Goal: Information Seeking & Learning: Learn about a topic

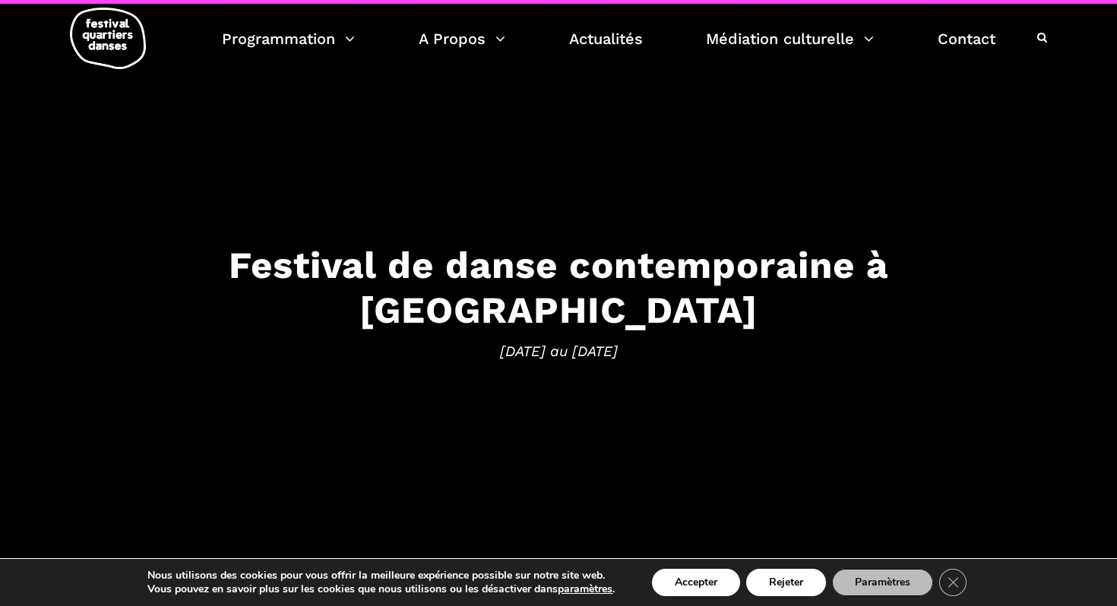
scroll to position [7, 0]
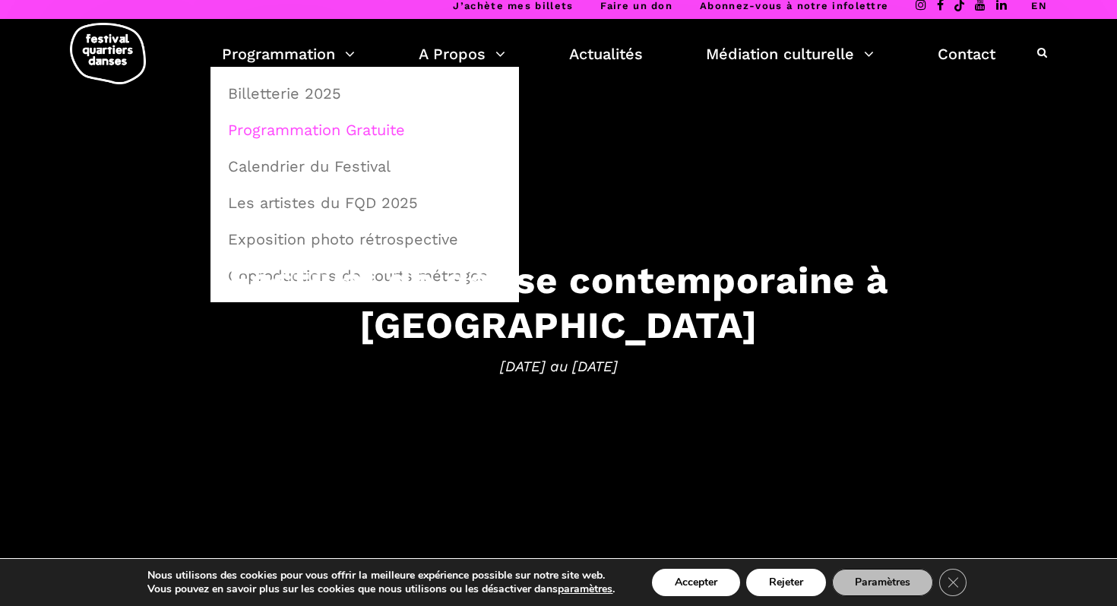
click at [335, 128] on link "Programmation Gratuite" at bounding box center [365, 129] width 292 height 35
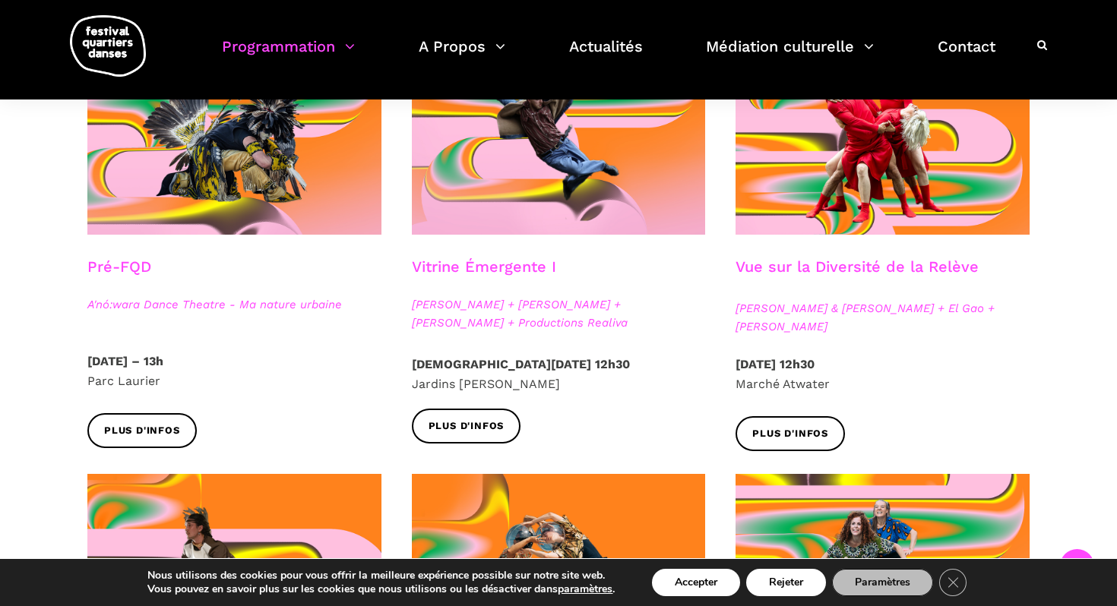
scroll to position [443, 0]
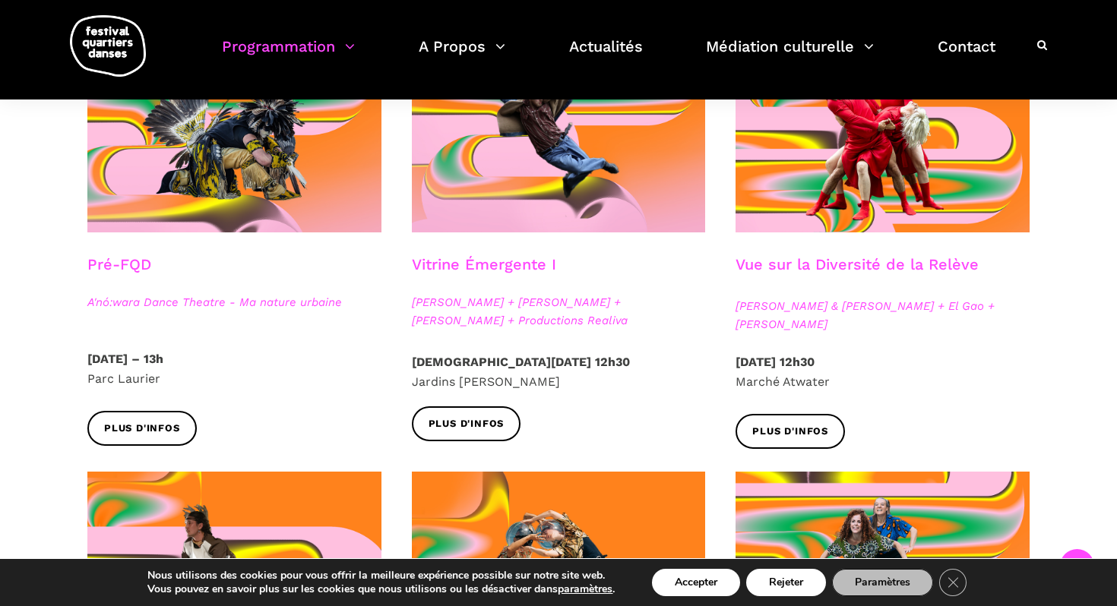
click at [766, 268] on h3 "Vue sur la Diversité de la Relève" at bounding box center [856, 274] width 243 height 38
click at [797, 425] on span "Plus d'infos" at bounding box center [790, 432] width 76 height 16
click at [498, 422] on span "Plus d'infos" at bounding box center [467, 424] width 76 height 16
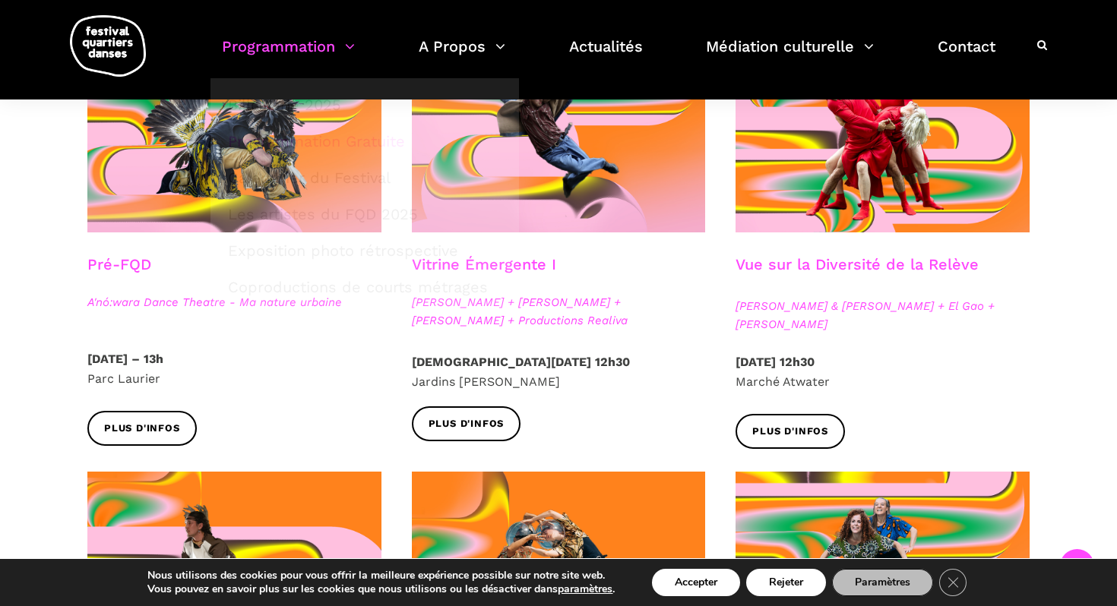
click at [134, 43] on img at bounding box center [108, 46] width 76 height 62
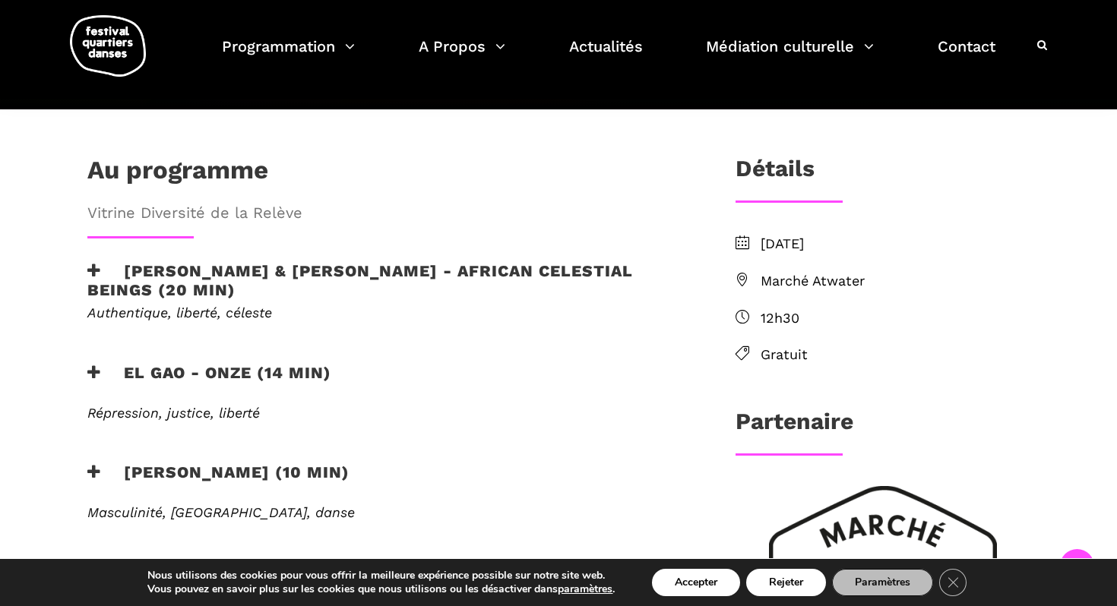
scroll to position [408, 0]
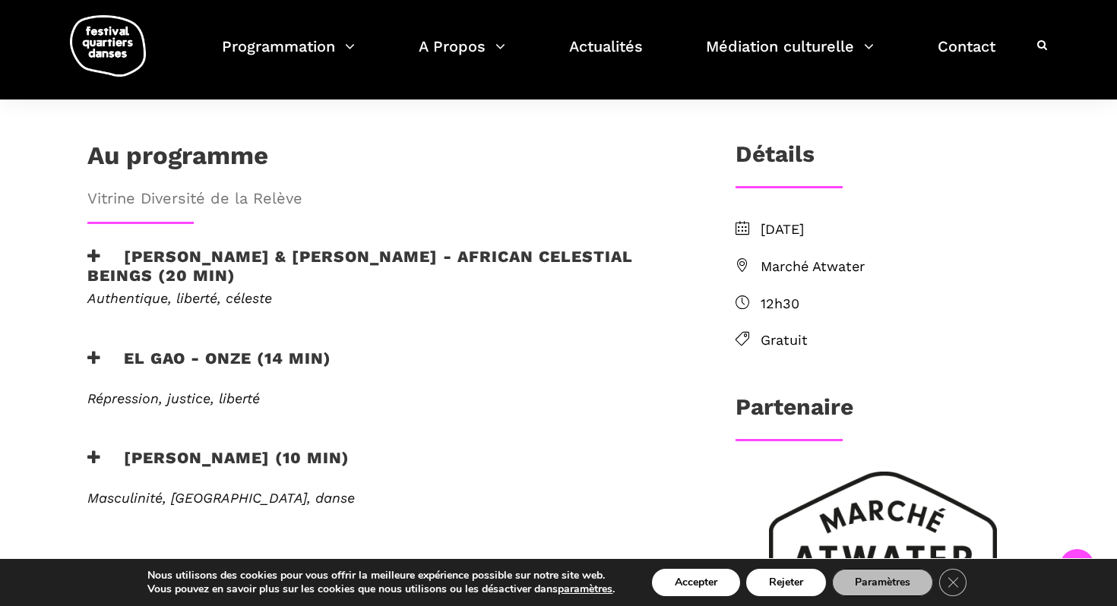
click at [272, 425] on div "EN SAVOIR PLUS" at bounding box center [386, 436] width 629 height 23
click at [189, 448] on h3 "[PERSON_NAME] (10 min)" at bounding box center [218, 467] width 262 height 38
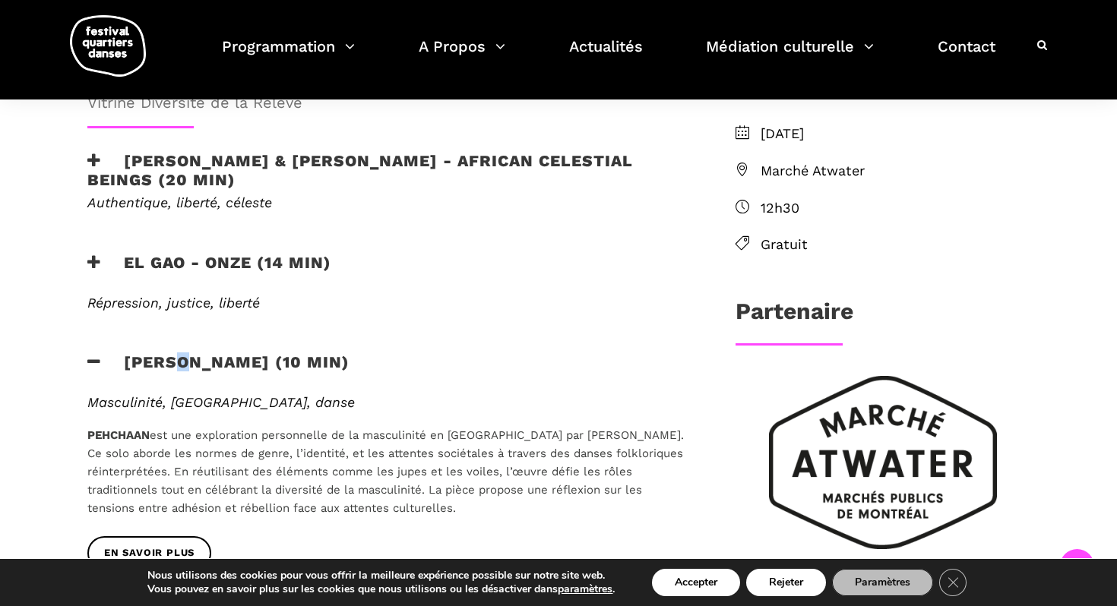
scroll to position [502, 0]
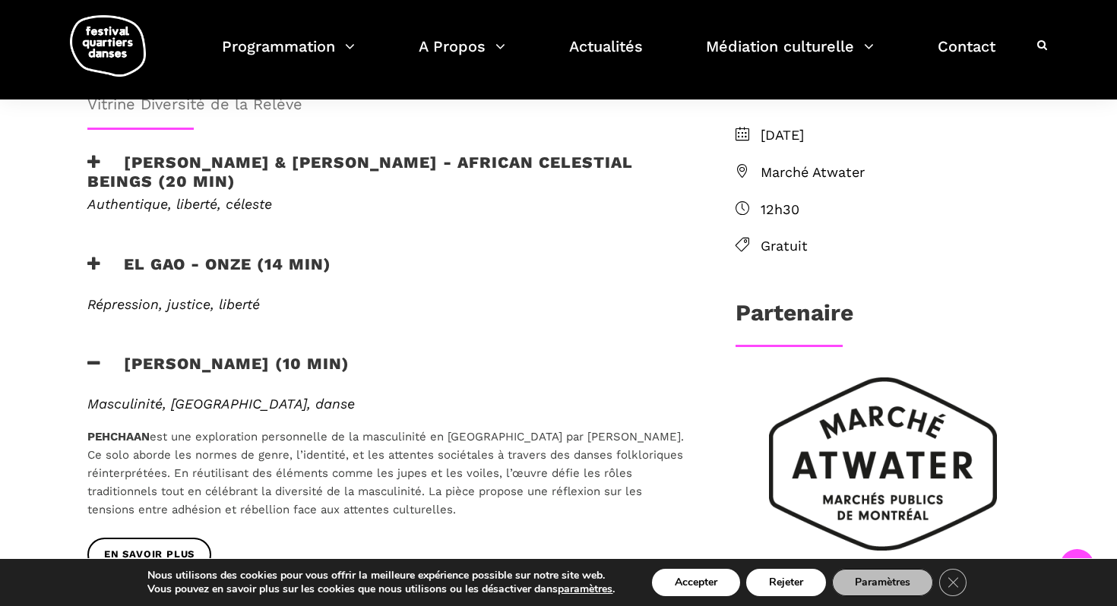
click at [106, 255] on h3 "EL GAO - ONZE (14 min)" at bounding box center [209, 274] width 244 height 38
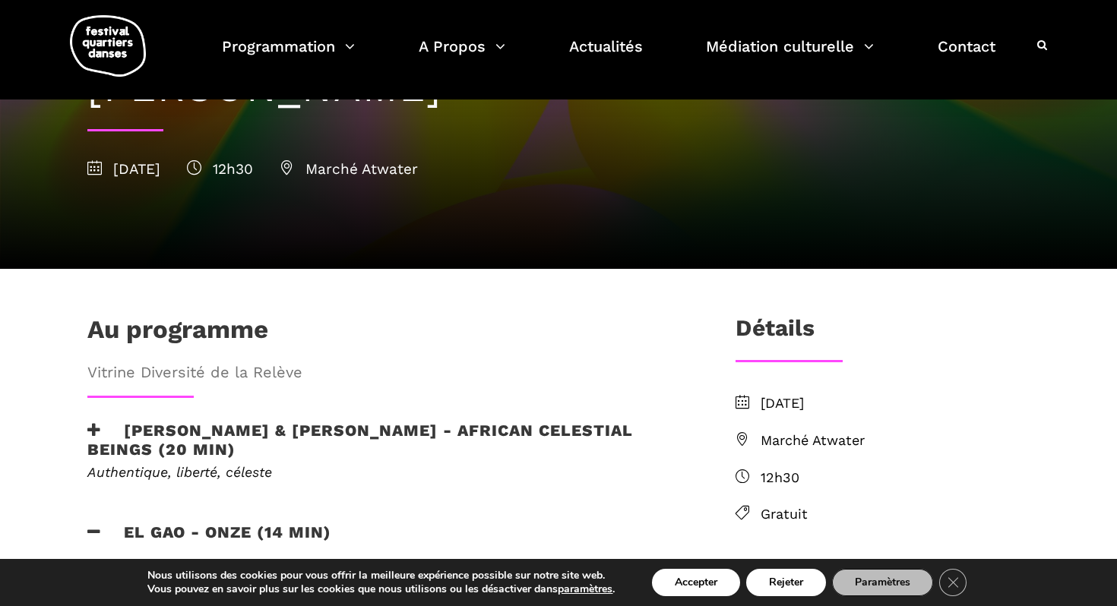
scroll to position [15, 0]
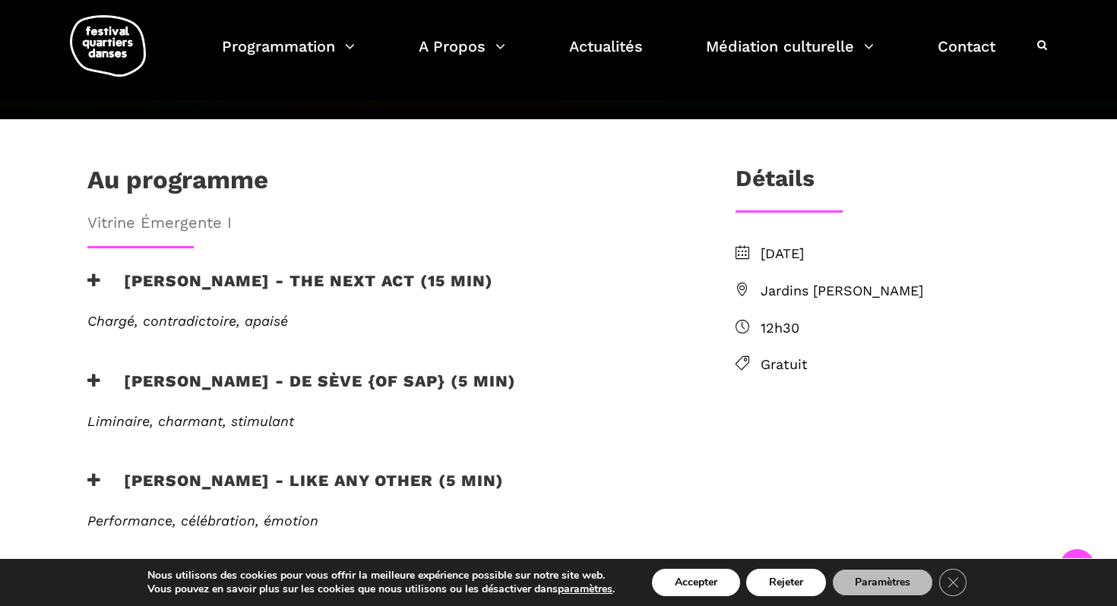
scroll to position [397, 0]
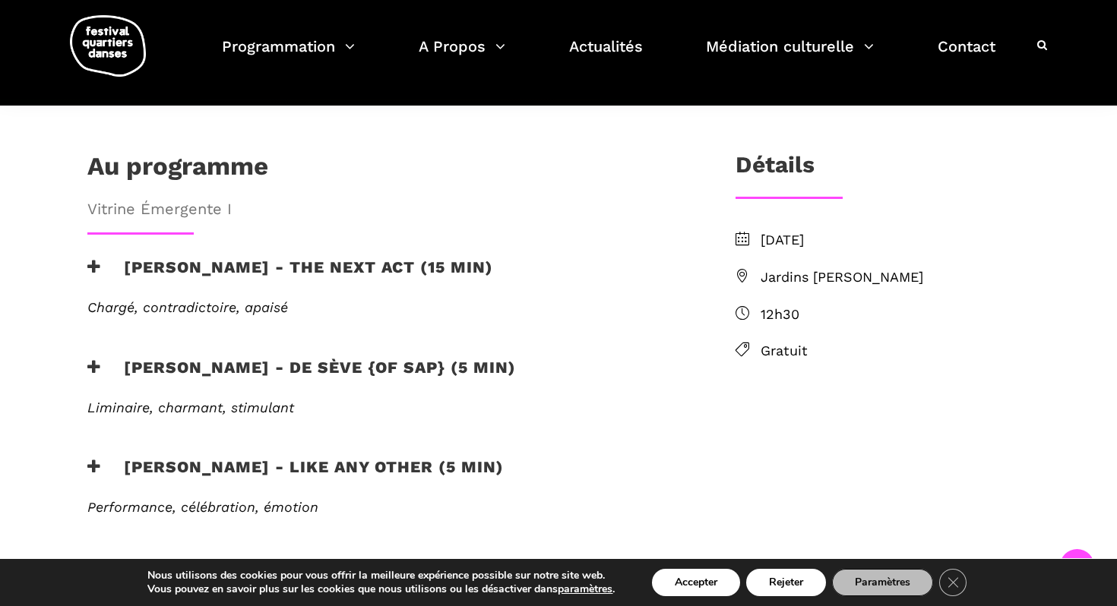
click at [103, 258] on h3 "Jake poloz - the next act (15 min)" at bounding box center [290, 277] width 406 height 38
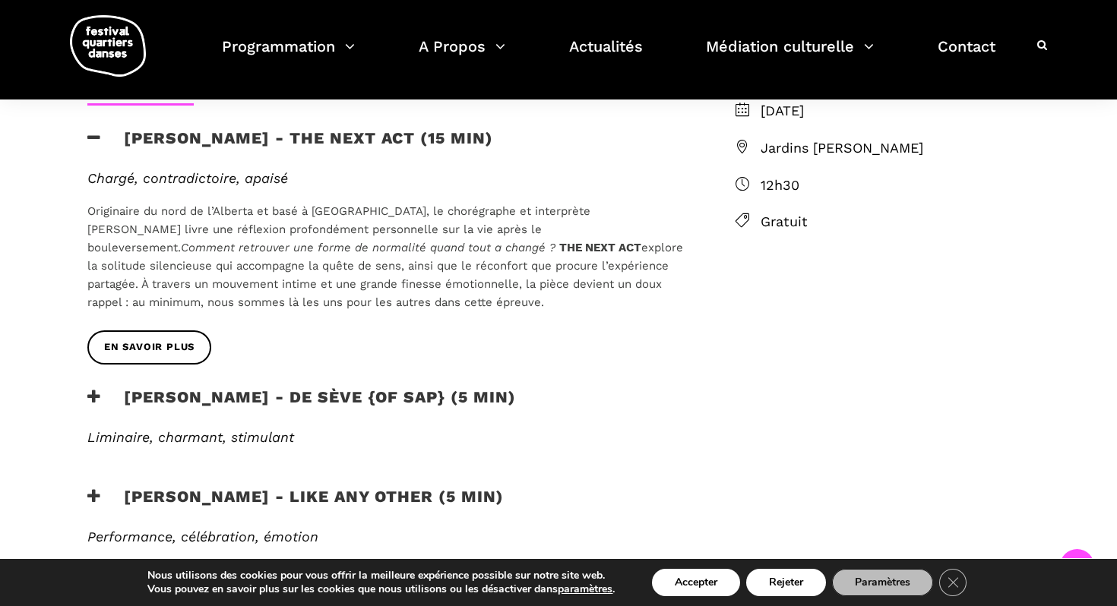
scroll to position [533, 0]
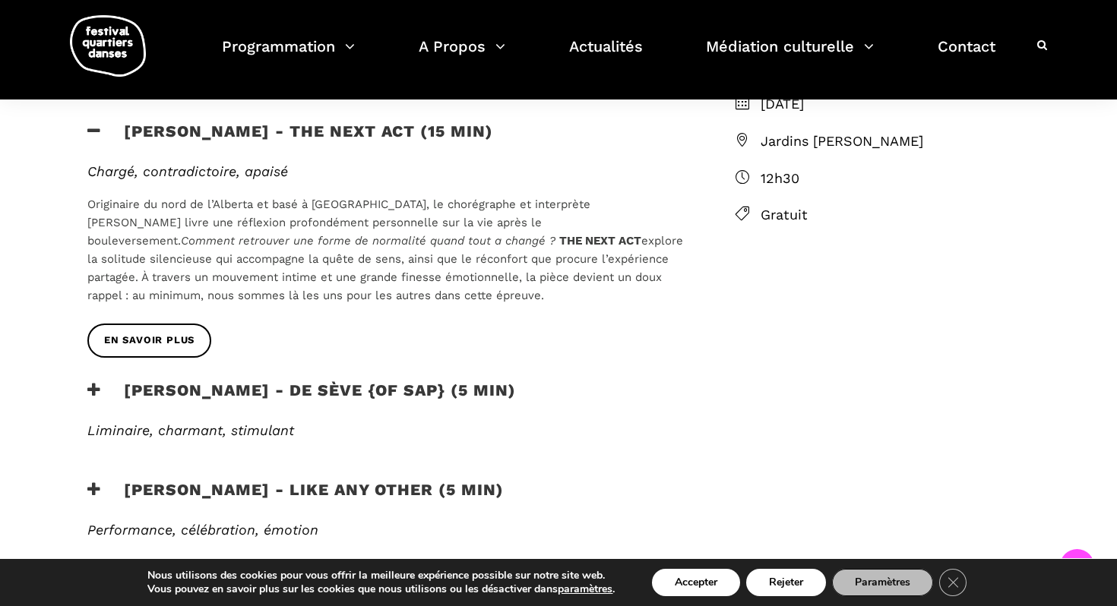
click at [101, 381] on h3 "Lamont - de sève {of sap} (5 min)" at bounding box center [301, 400] width 429 height 38
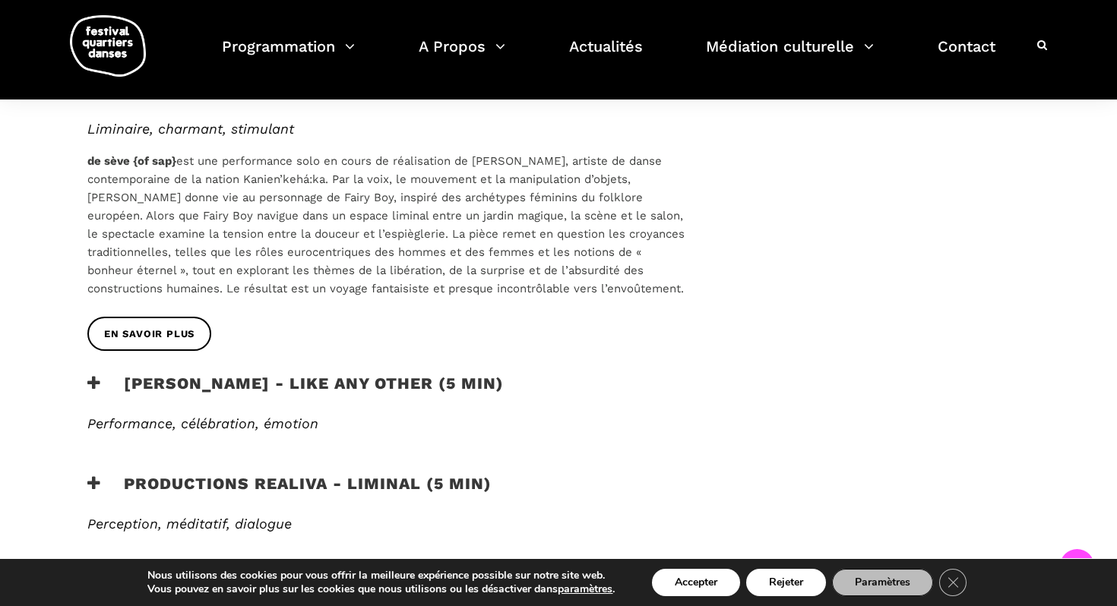
scroll to position [848, 0]
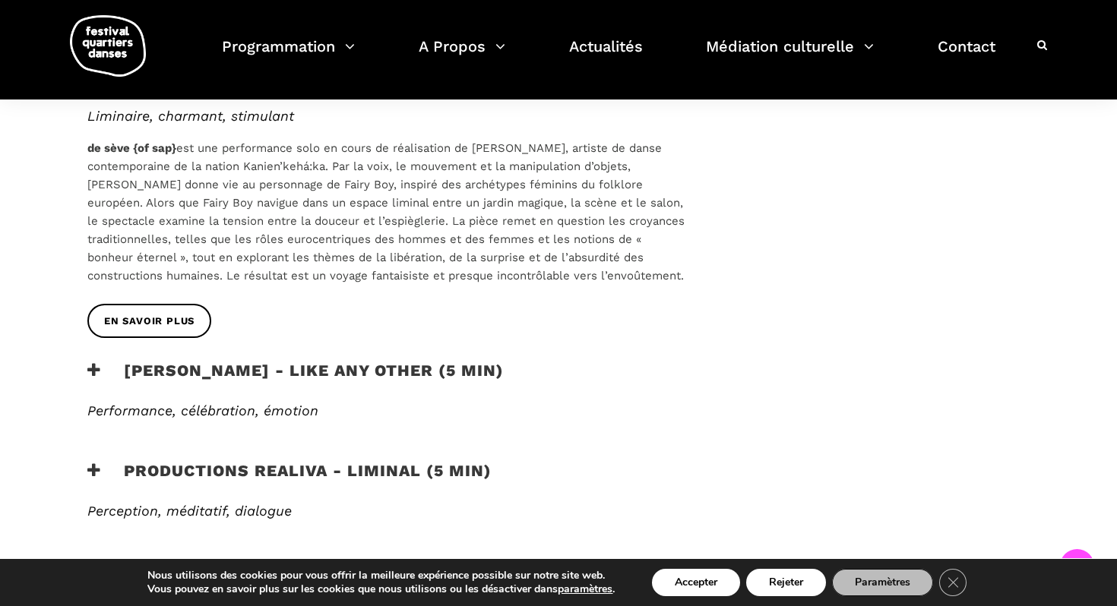
click at [95, 362] on icon at bounding box center [94, 370] width 14 height 16
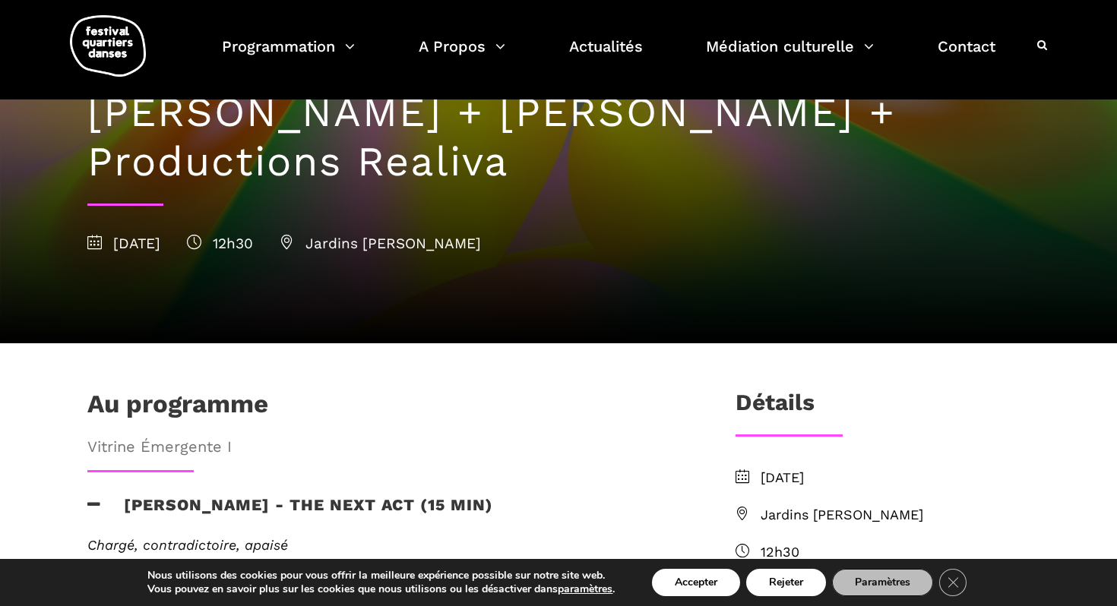
scroll to position [140, 0]
